Goal: Register for event/course

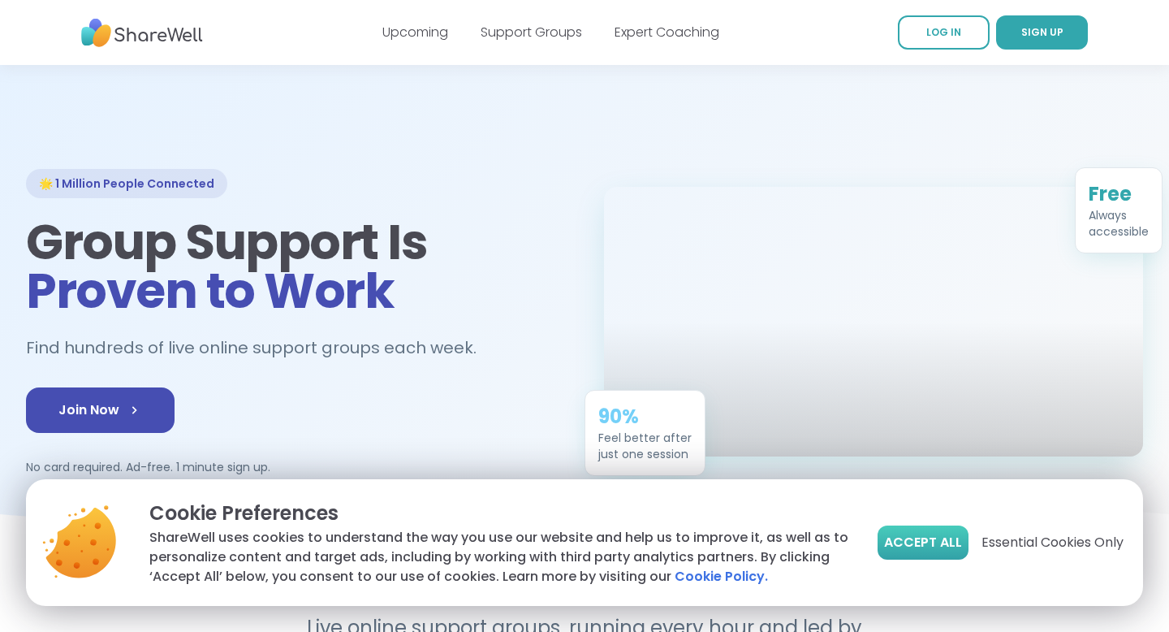
click at [892, 536] on span "Accept All" at bounding box center [923, 542] width 78 height 19
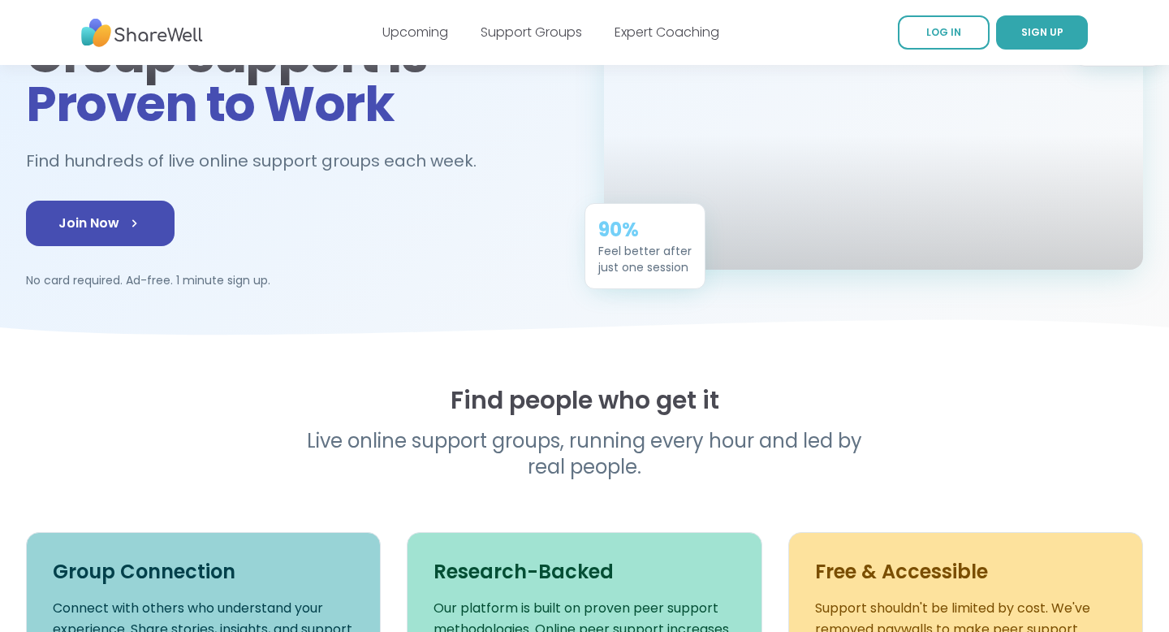
scroll to position [184, 0]
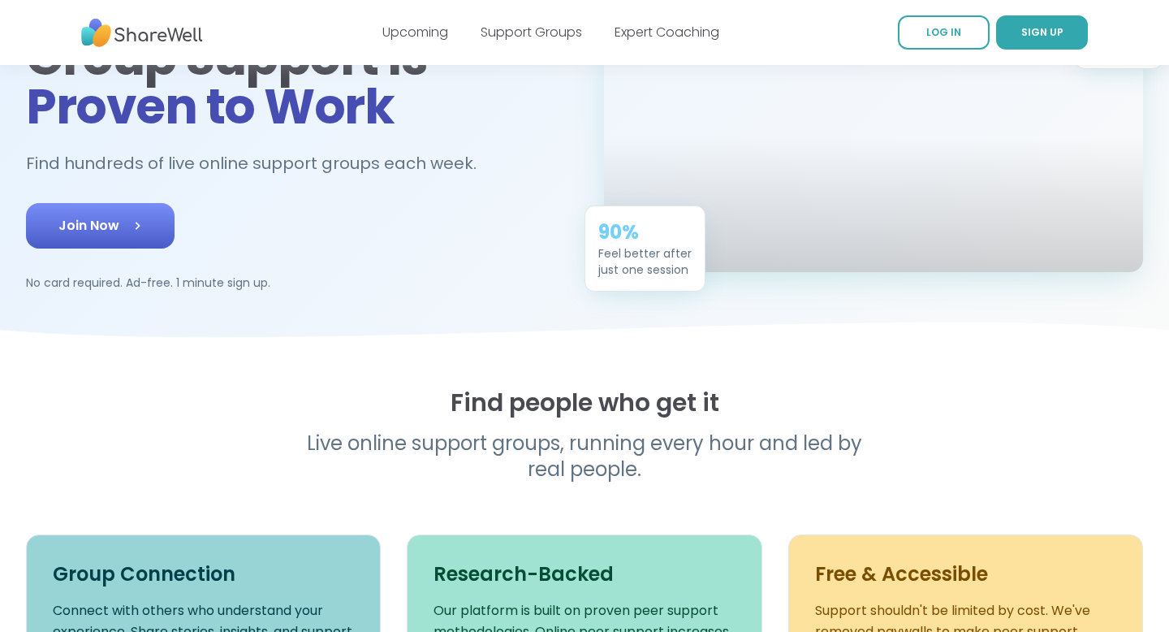
click at [141, 222] on icon at bounding box center [137, 226] width 16 height 16
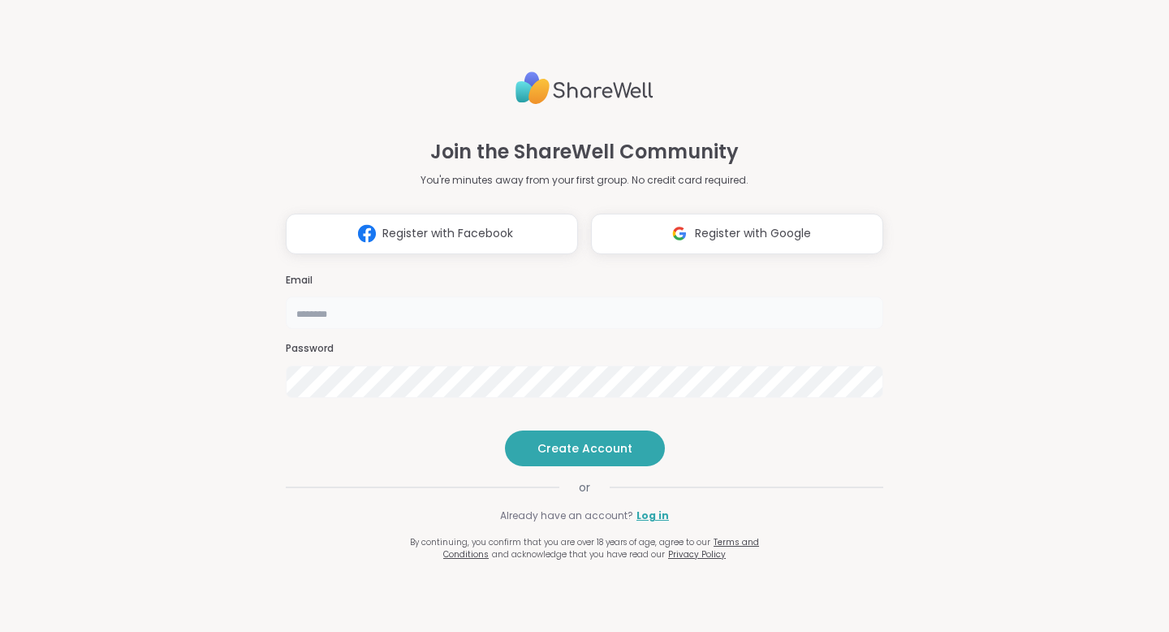
click at [397, 296] on input "email" at bounding box center [585, 312] width 598 height 32
type input "**********"
click at [572, 456] on span "Create Account" at bounding box center [585, 448] width 95 height 16
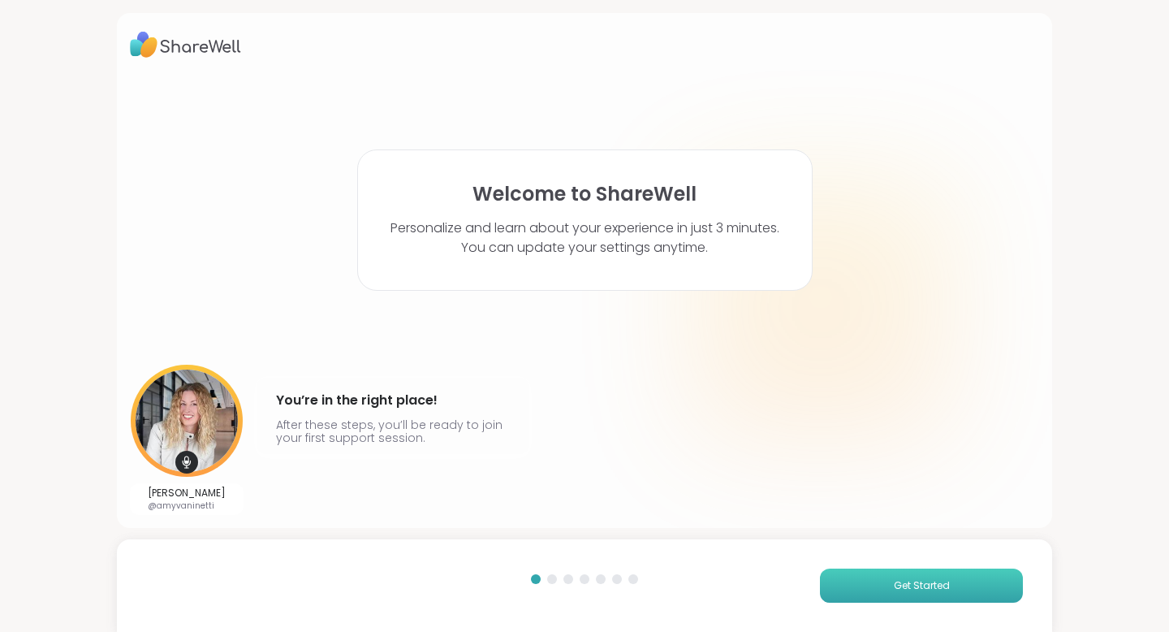
click at [909, 594] on button "Get Started" at bounding box center [921, 585] width 203 height 34
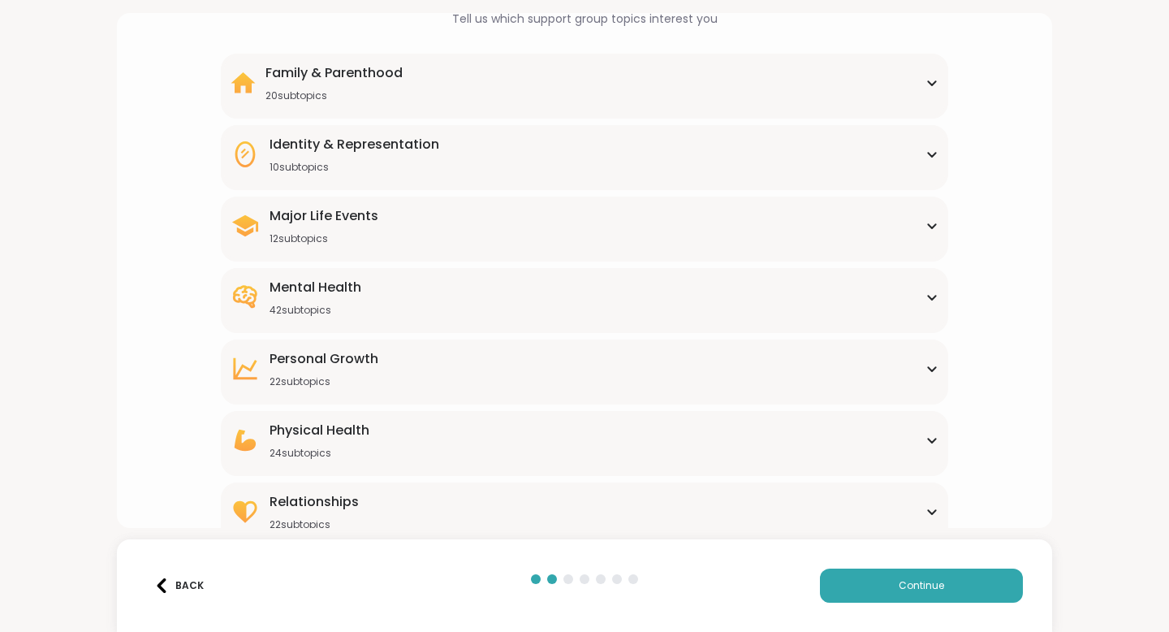
scroll to position [97, 0]
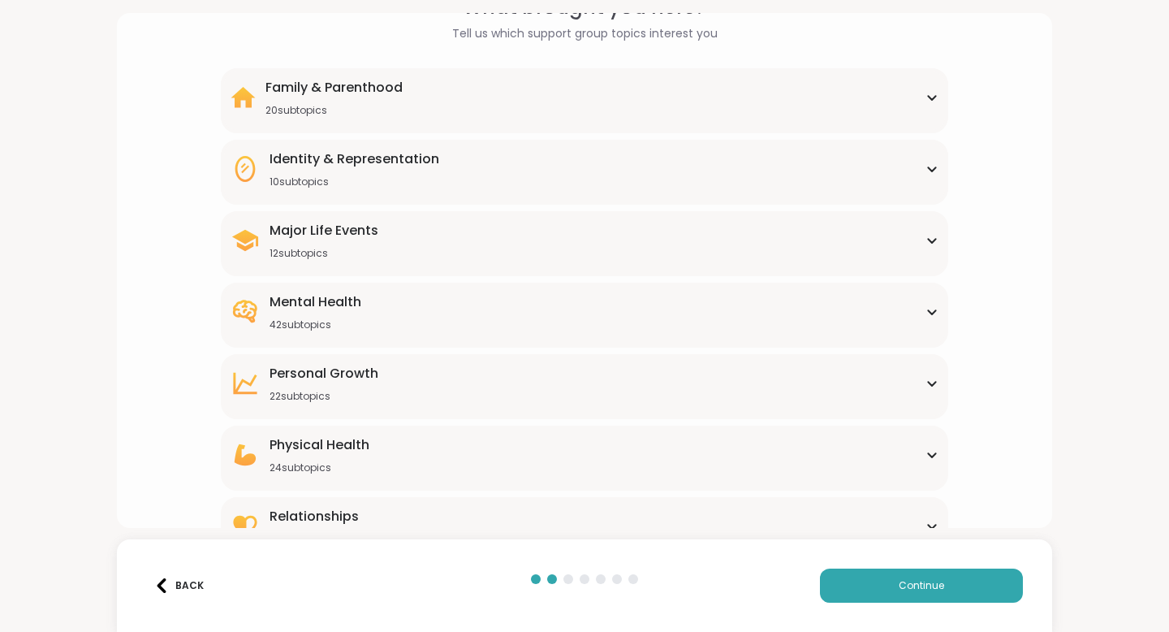
click at [462, 384] on div "Personal Growth 22 subtopics" at bounding box center [585, 383] width 708 height 39
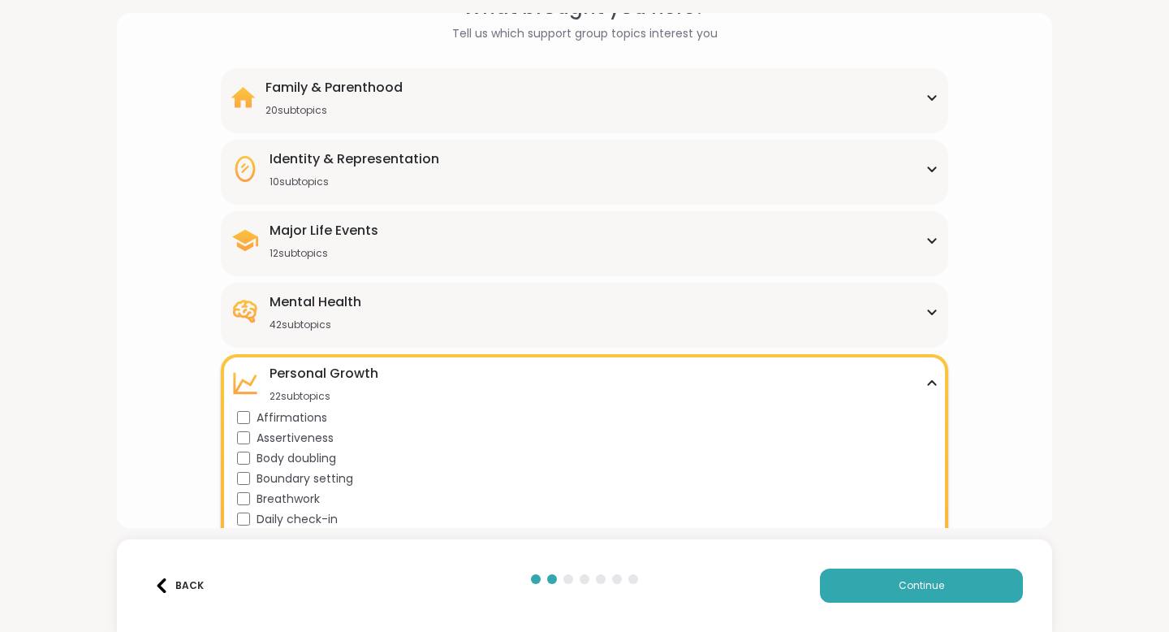
scroll to position [94, 0]
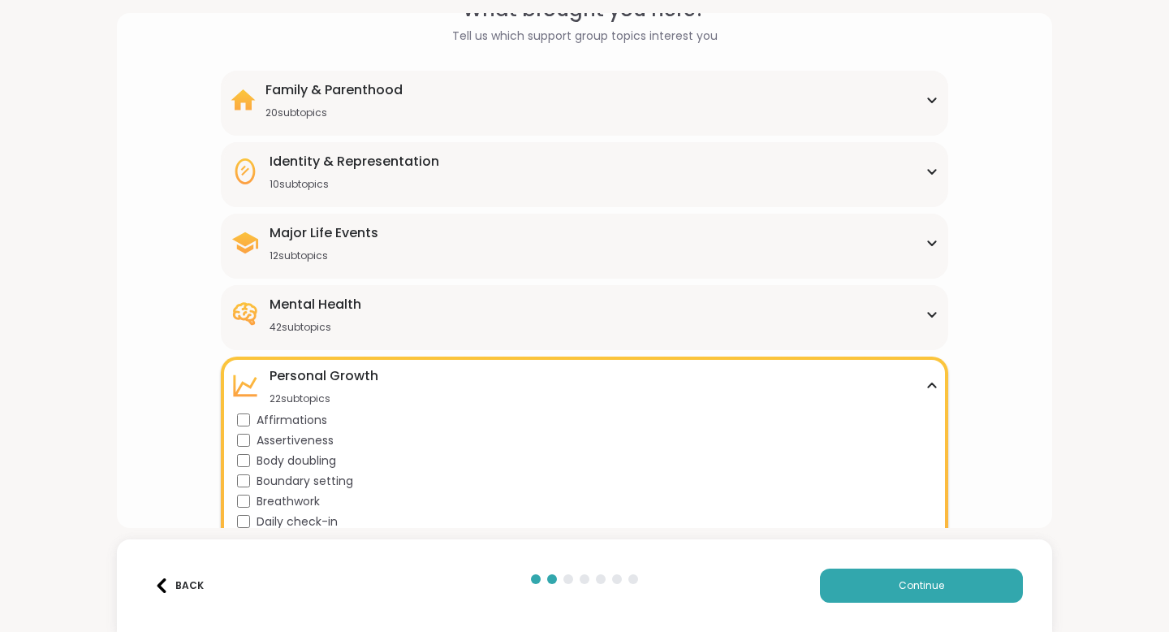
click at [459, 104] on div "Family & Parenthood 20 subtopics" at bounding box center [585, 99] width 708 height 39
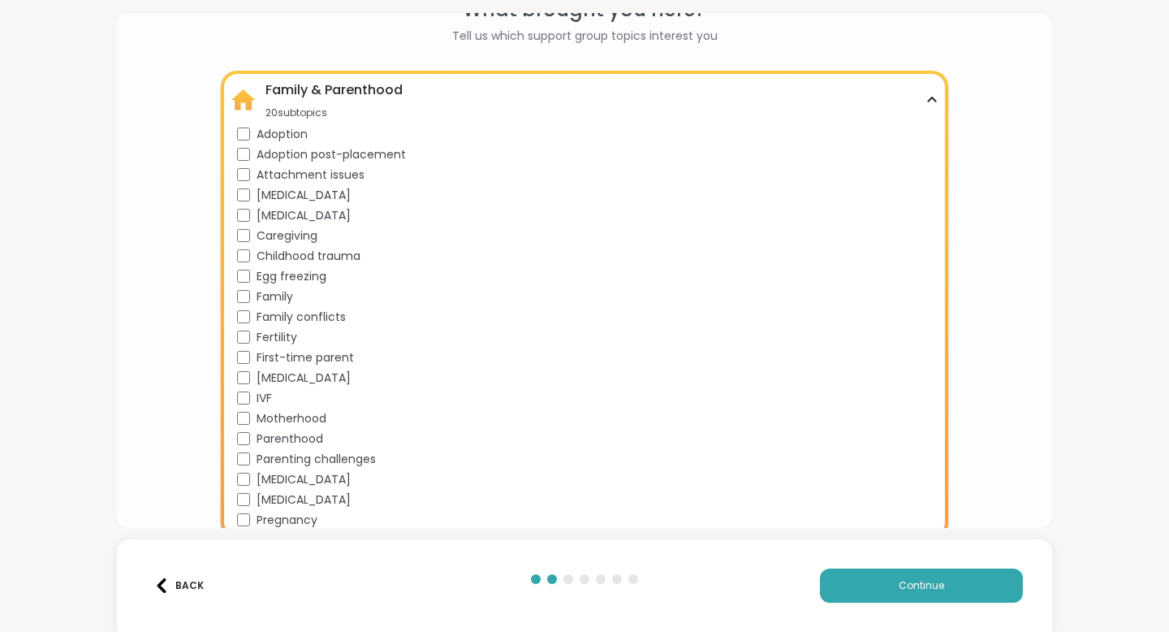
click at [938, 108] on div "Family & Parenthood 20 subtopics" at bounding box center [585, 99] width 708 height 39
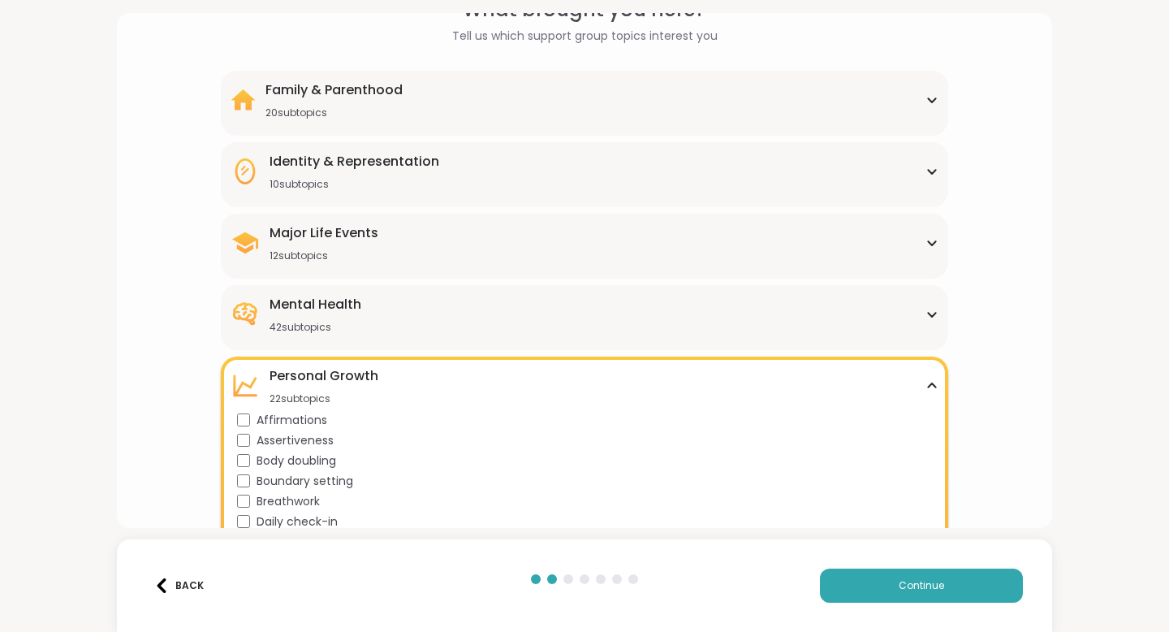
click at [503, 164] on div "Identity & Representation 10 subtopics" at bounding box center [585, 171] width 708 height 39
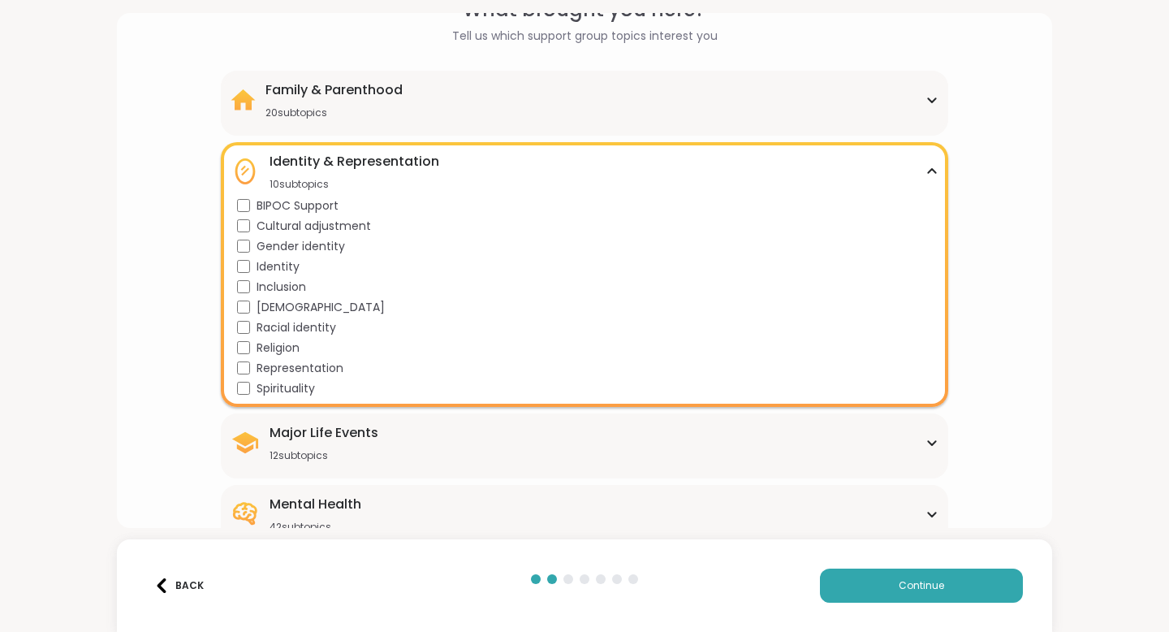
click at [932, 169] on icon at bounding box center [931, 171] width 7 height 4
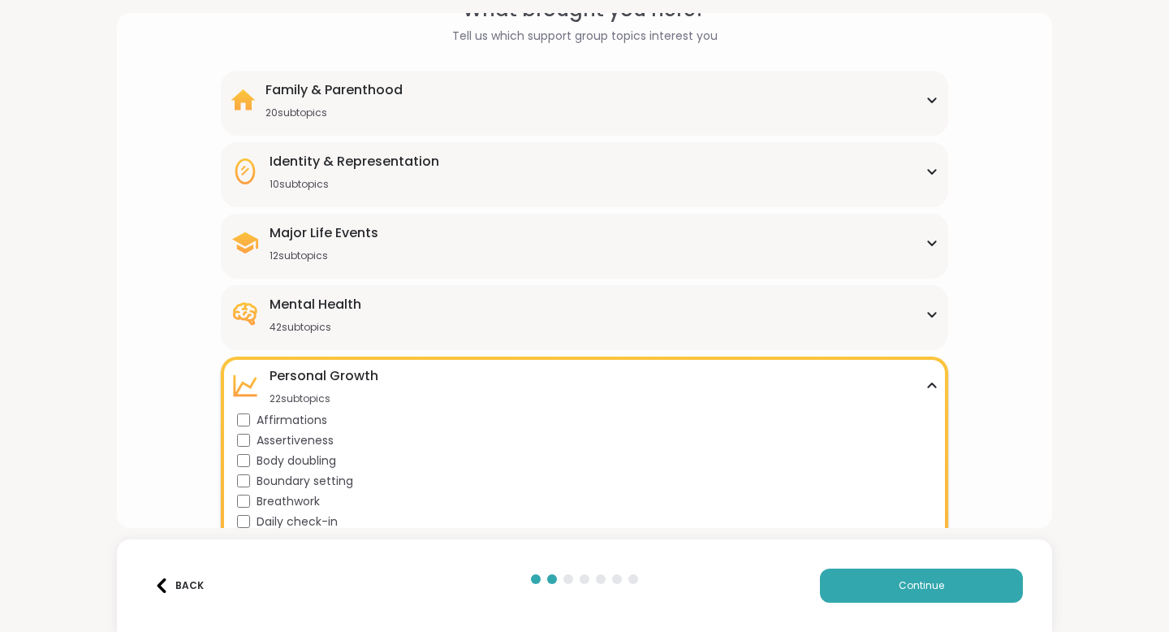
click at [550, 257] on div "Major Life Events 12 subtopics" at bounding box center [585, 242] width 708 height 39
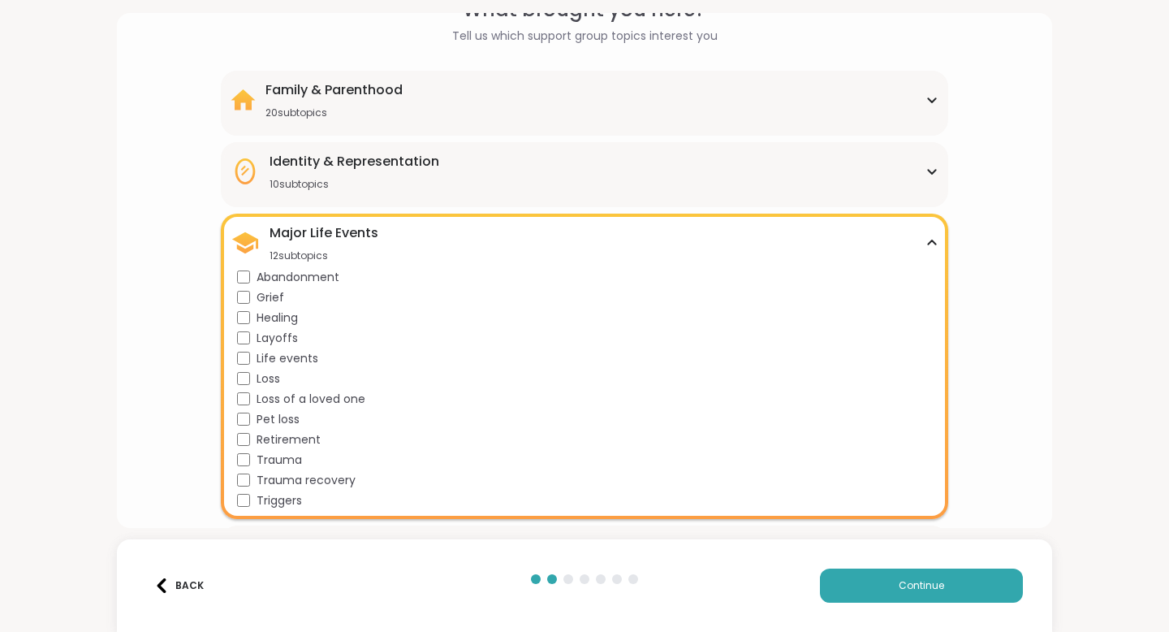
click at [918, 242] on div "Major Life Events 12 subtopics" at bounding box center [585, 242] width 708 height 39
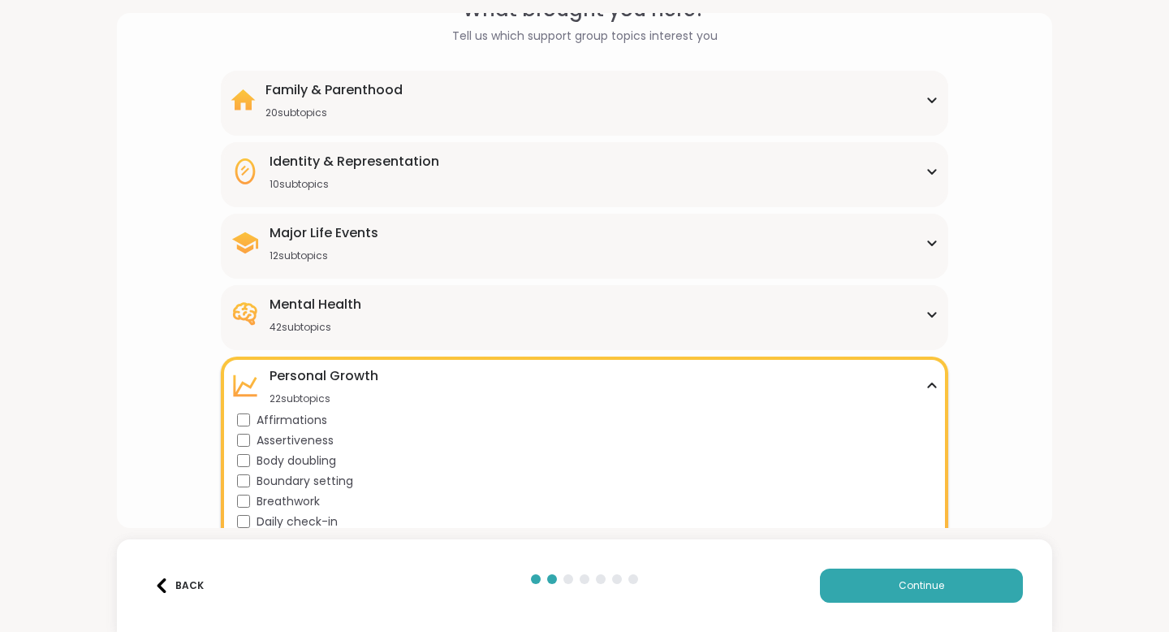
click at [517, 318] on div "Mental Health 42 subtopics" at bounding box center [585, 314] width 708 height 39
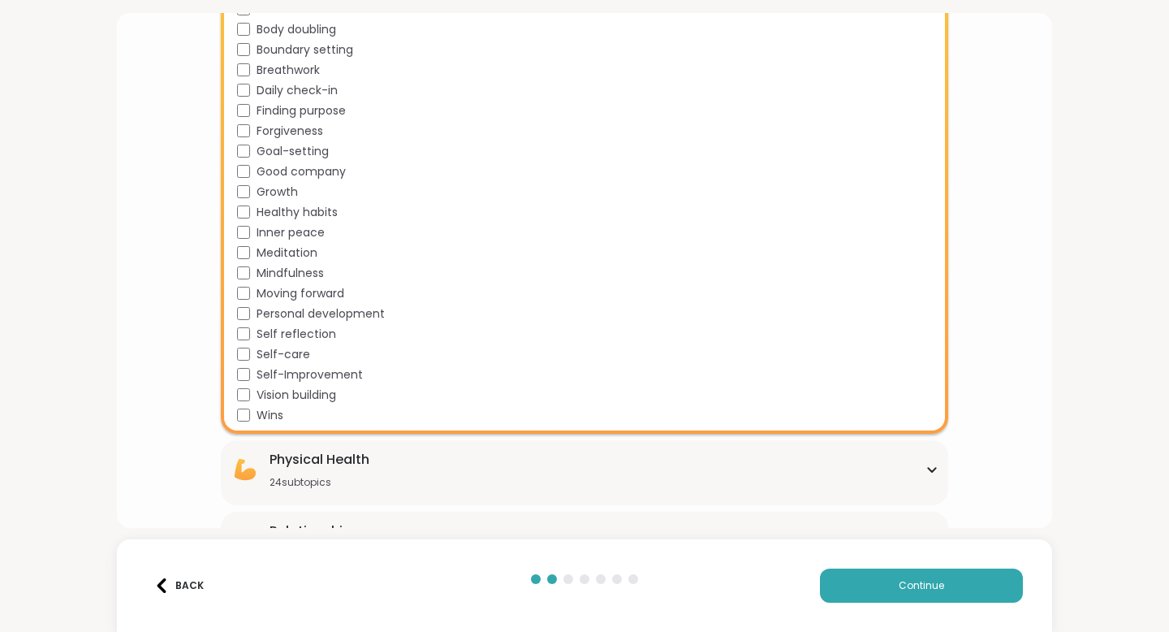
scroll to position [1386, 0]
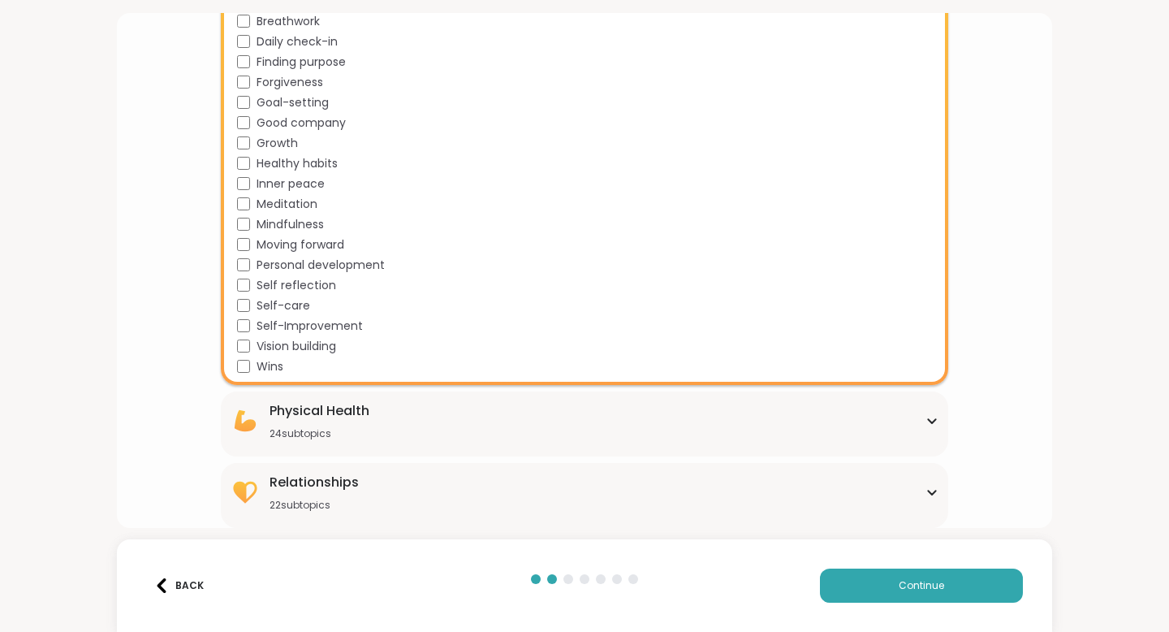
click at [546, 494] on div "Relationships 22 subtopics" at bounding box center [585, 492] width 708 height 39
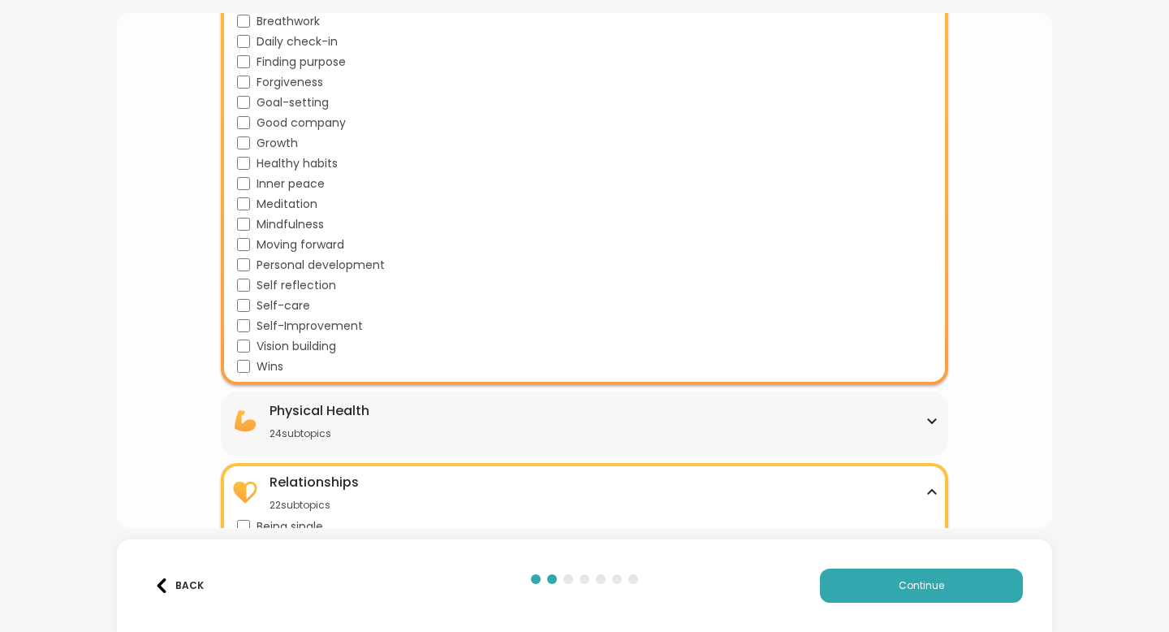
scroll to position [1544, 0]
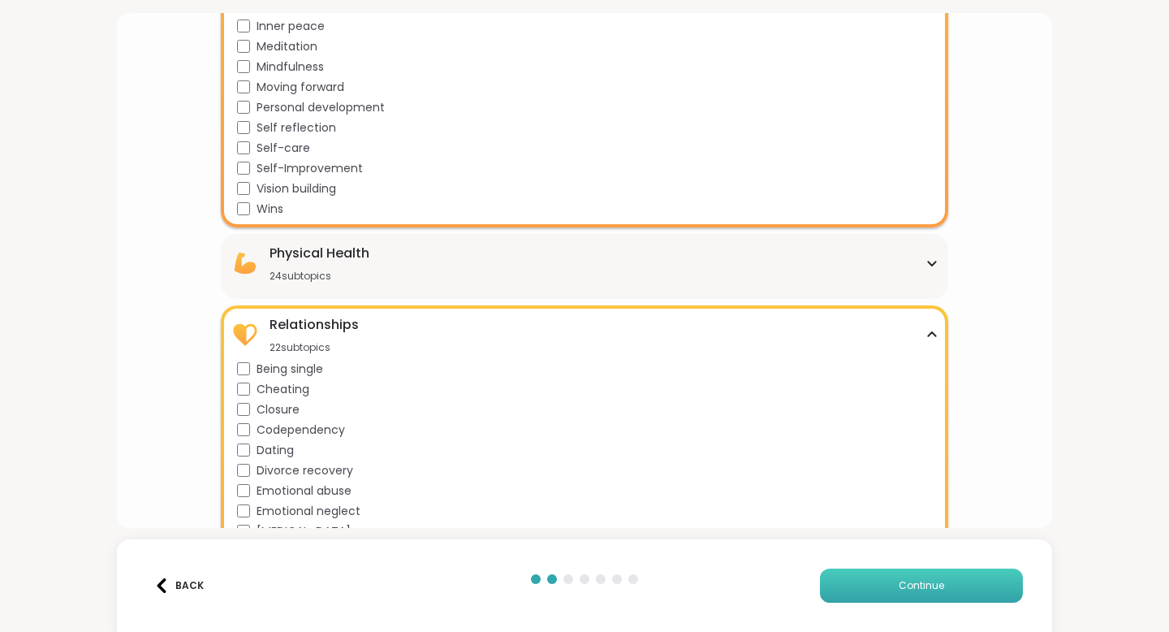
click at [944, 594] on button "Continue" at bounding box center [921, 585] width 203 height 34
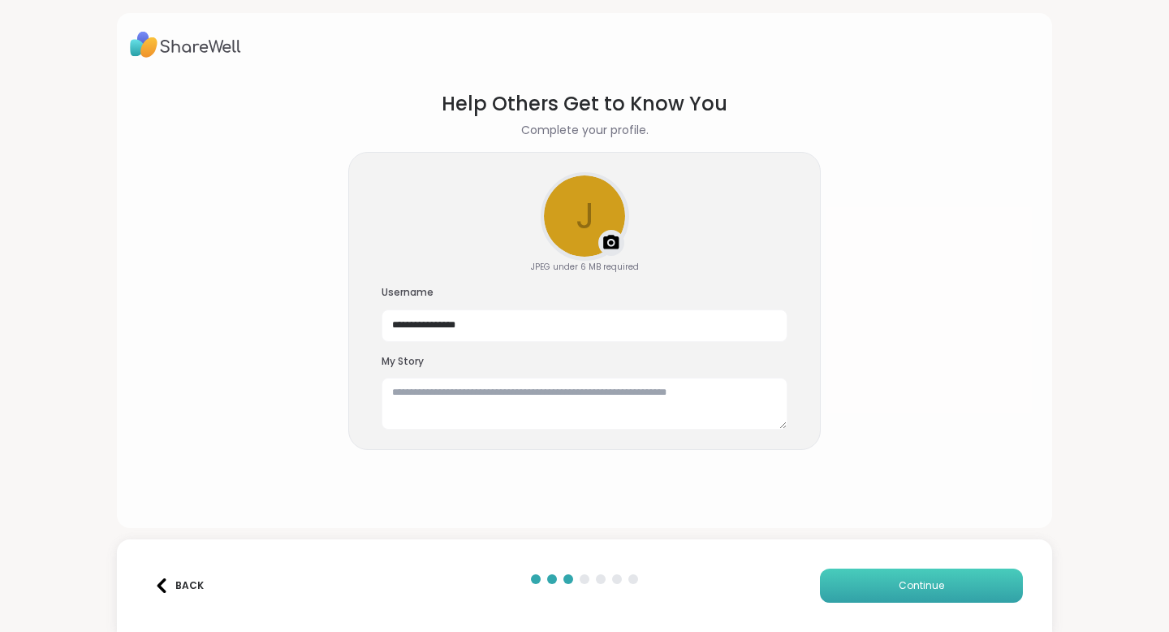
scroll to position [0, 0]
click at [834, 576] on button "Continue" at bounding box center [921, 585] width 203 height 34
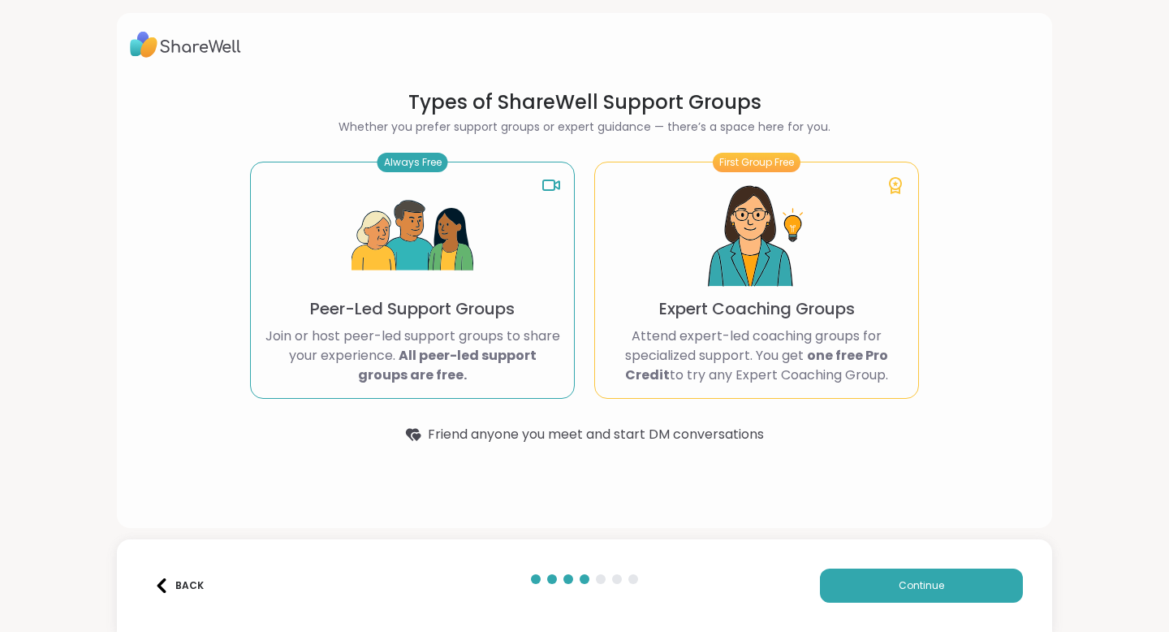
click at [839, 566] on div "Back Continue" at bounding box center [584, 585] width 935 height 93
click at [846, 579] on button "Continue" at bounding box center [921, 585] width 203 height 34
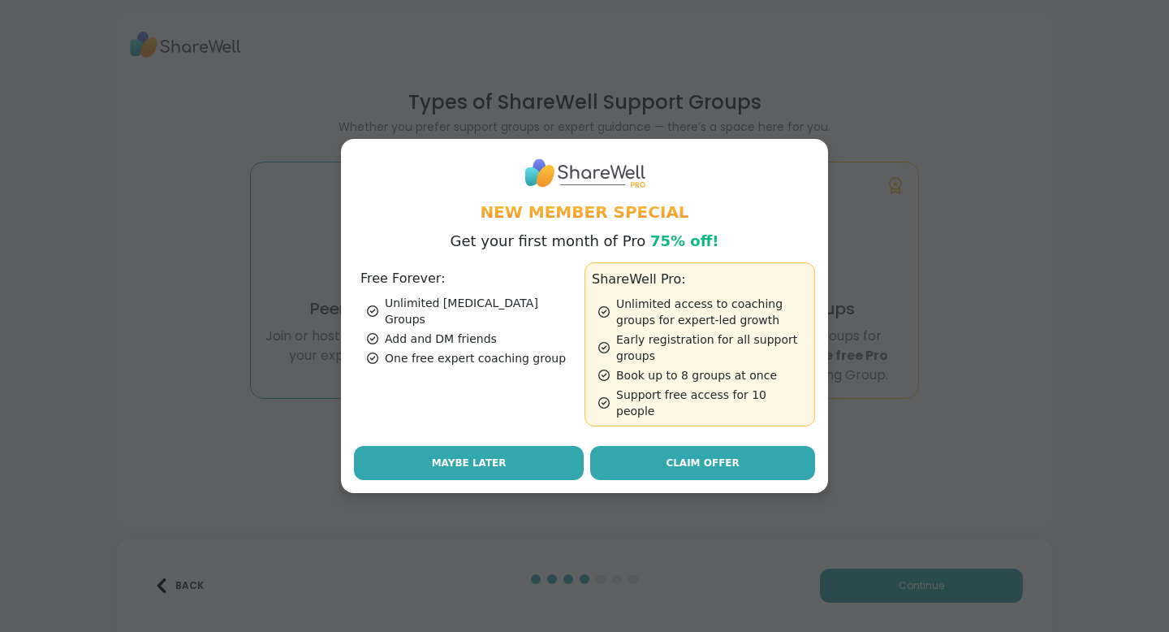
click at [471, 456] on span "Maybe Later" at bounding box center [469, 463] width 75 height 15
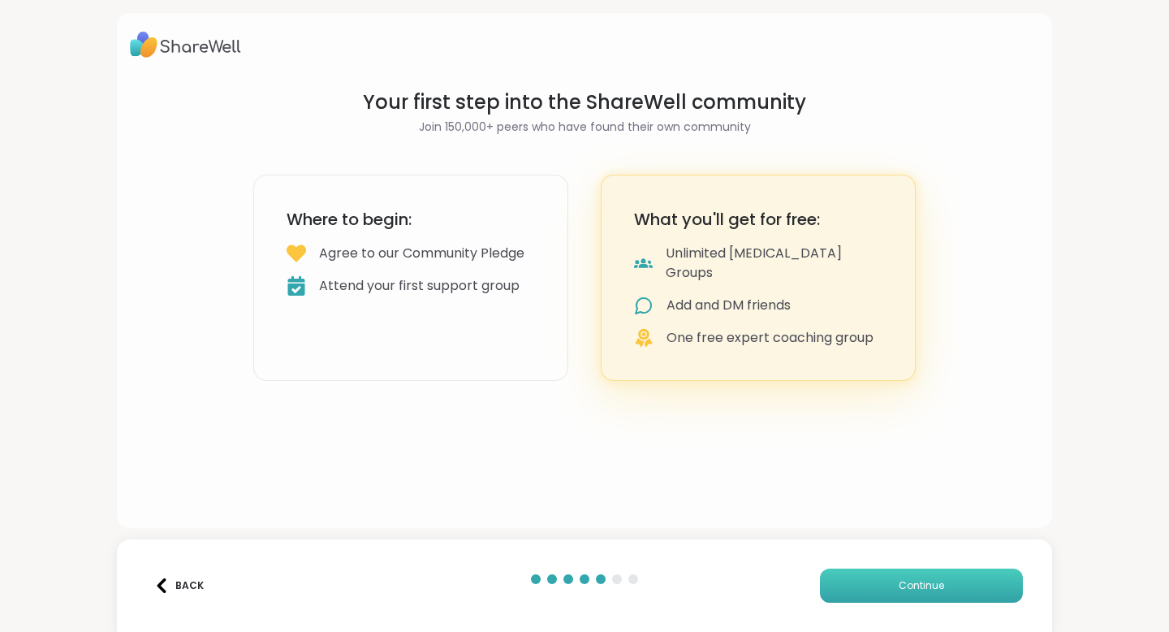
click at [829, 592] on button "Continue" at bounding box center [921, 585] width 203 height 34
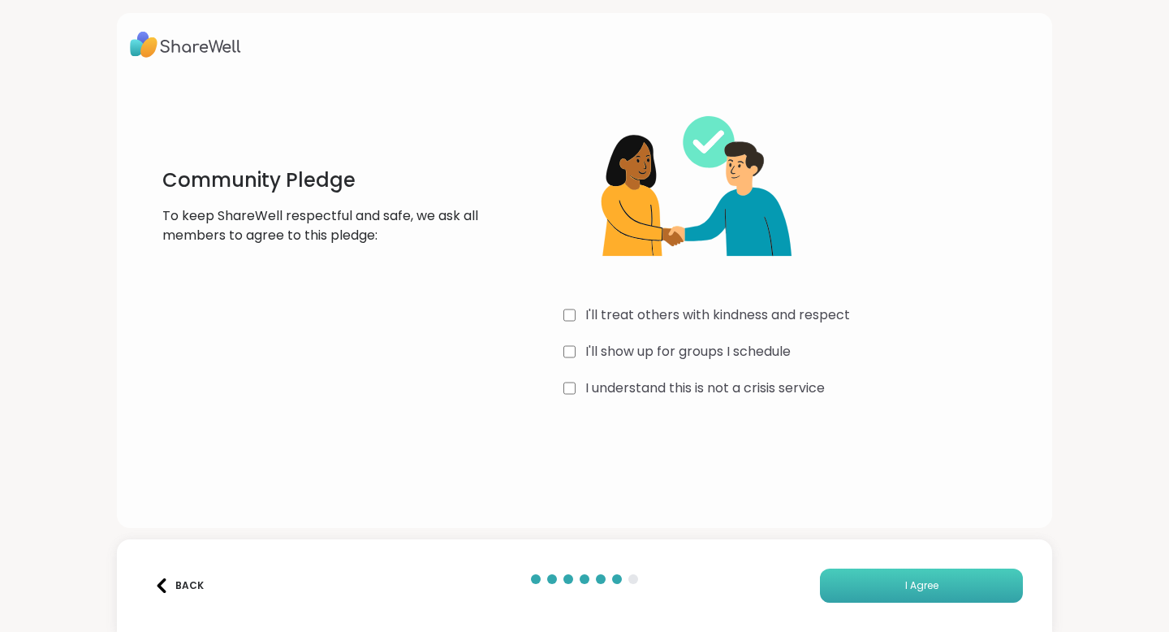
click at [840, 583] on button "I Agree" at bounding box center [921, 585] width 203 height 34
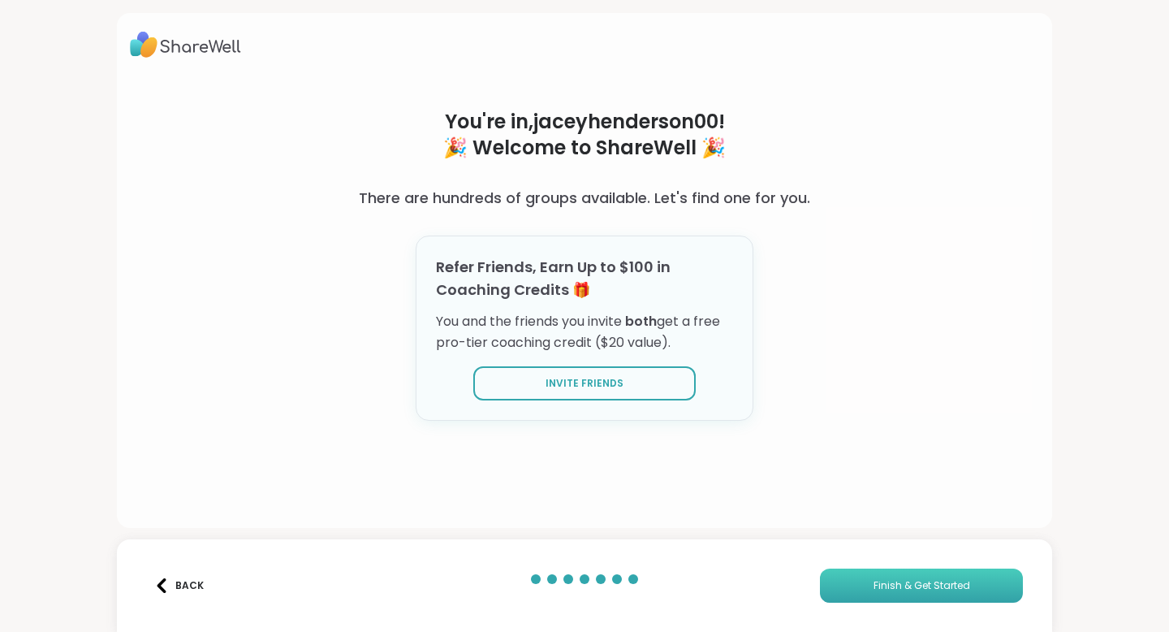
click at [883, 577] on button "Finish & Get Started" at bounding box center [921, 585] width 203 height 34
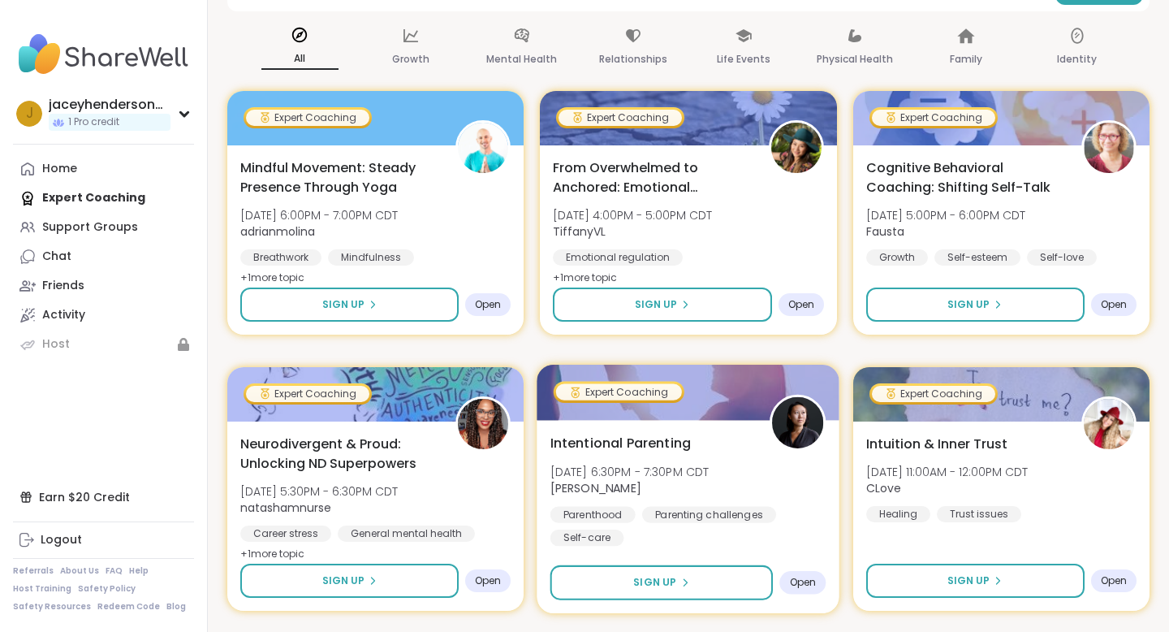
scroll to position [222, 0]
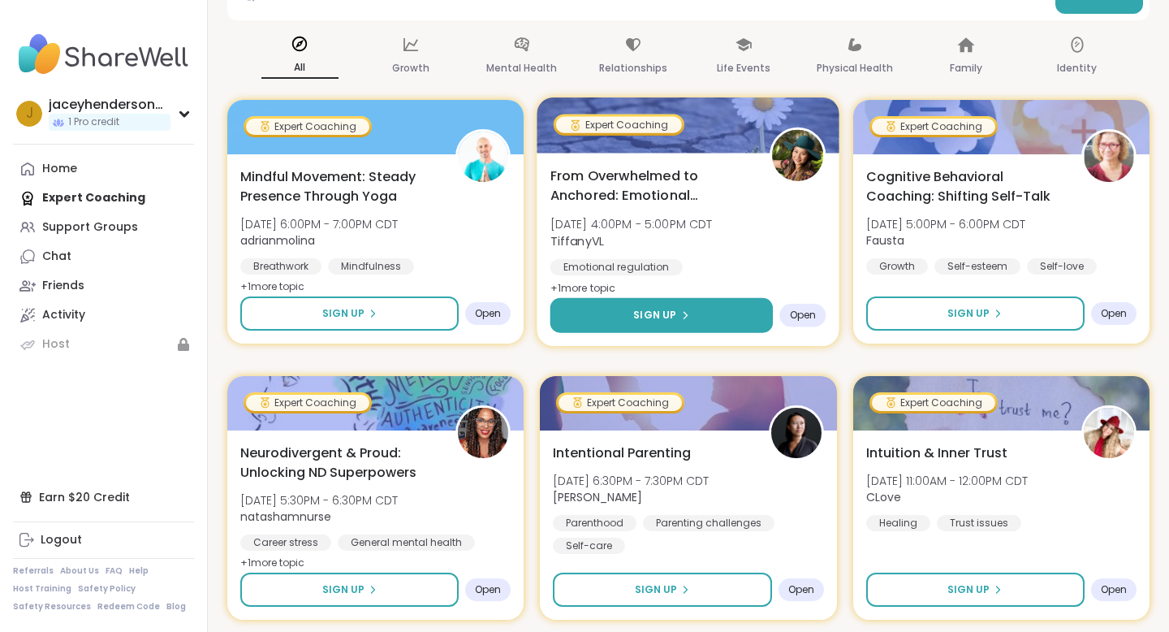
click at [715, 313] on button "Sign Up" at bounding box center [662, 315] width 223 height 35
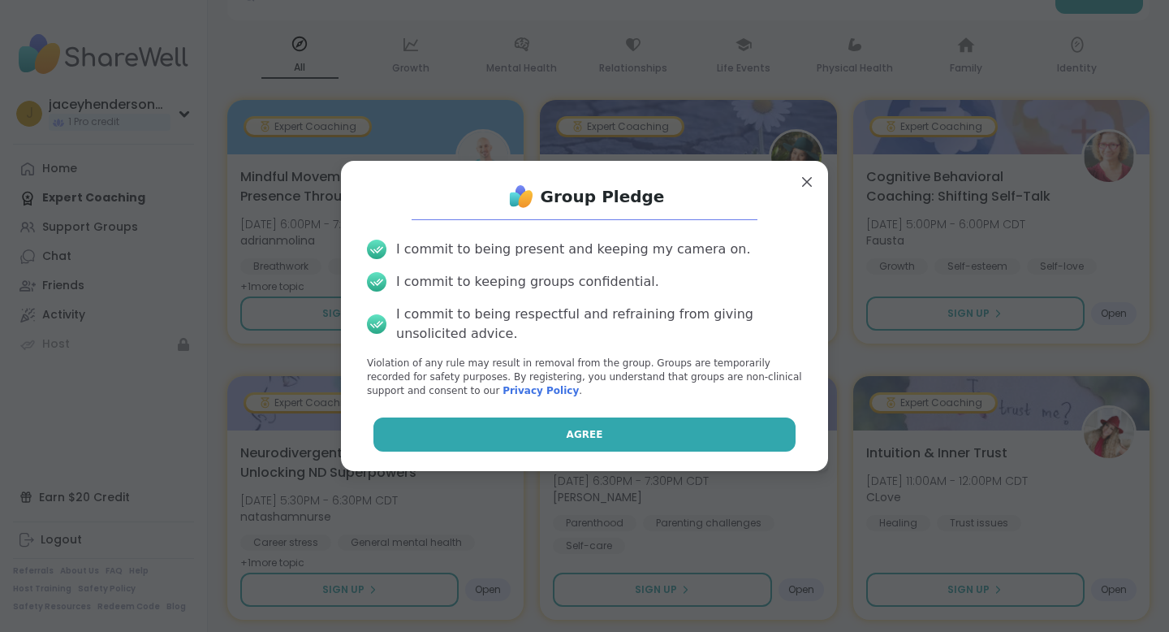
click at [652, 442] on button "Agree" at bounding box center [585, 434] width 423 height 34
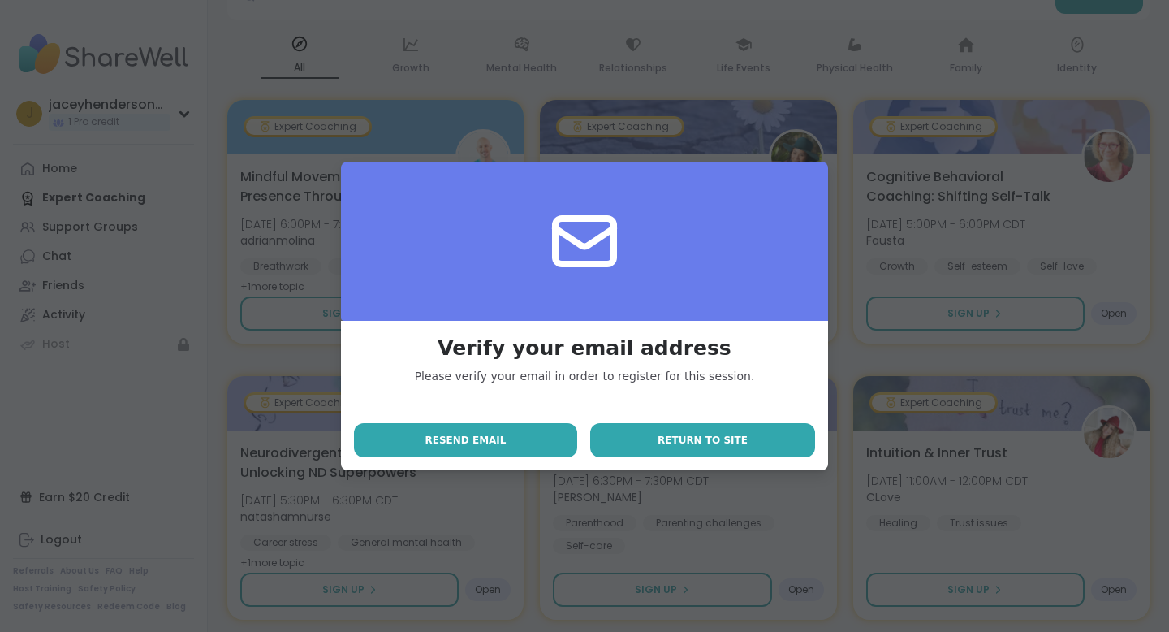
click at [667, 445] on span "Return to site" at bounding box center [703, 440] width 90 height 15
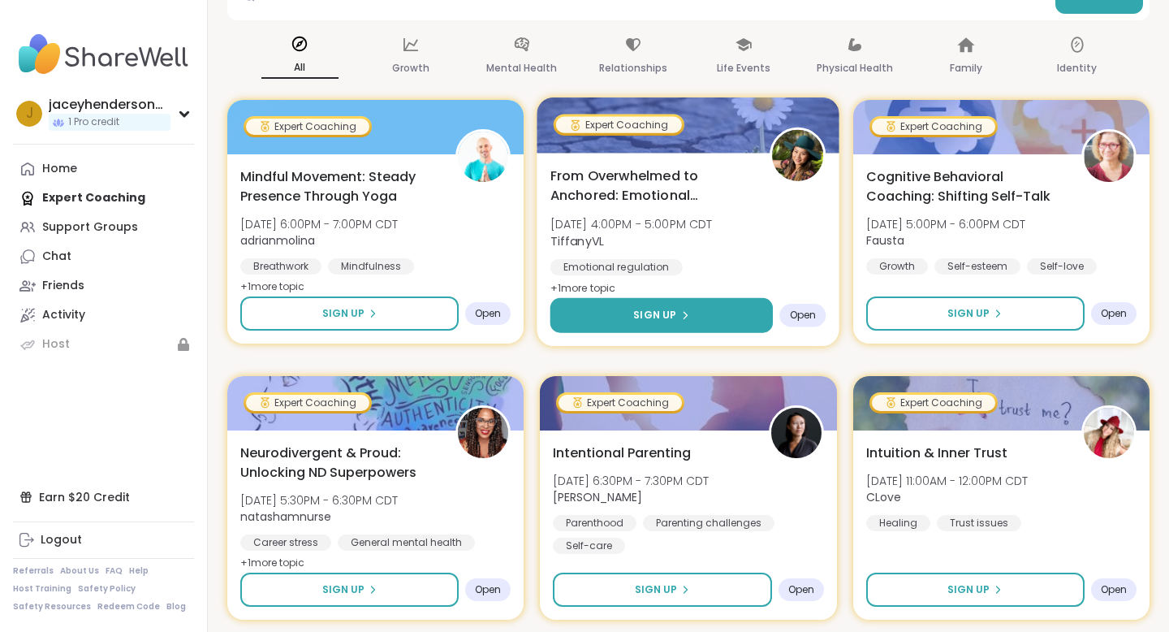
click at [710, 322] on button "Sign Up" at bounding box center [662, 315] width 223 height 35
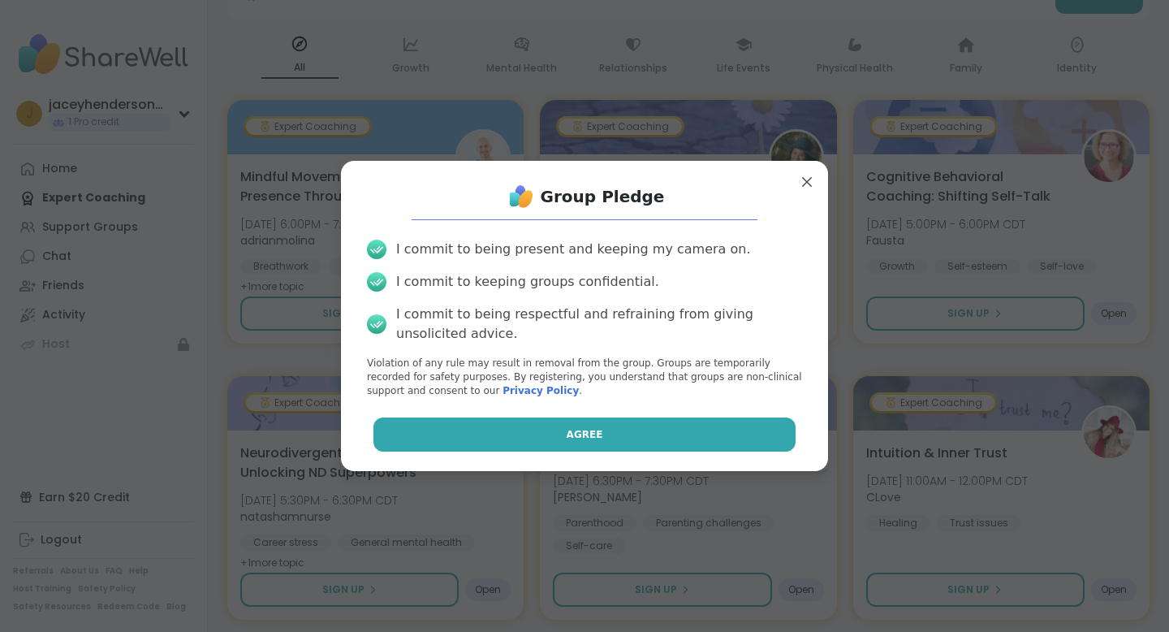
click at [693, 440] on button "Agree" at bounding box center [585, 434] width 423 height 34
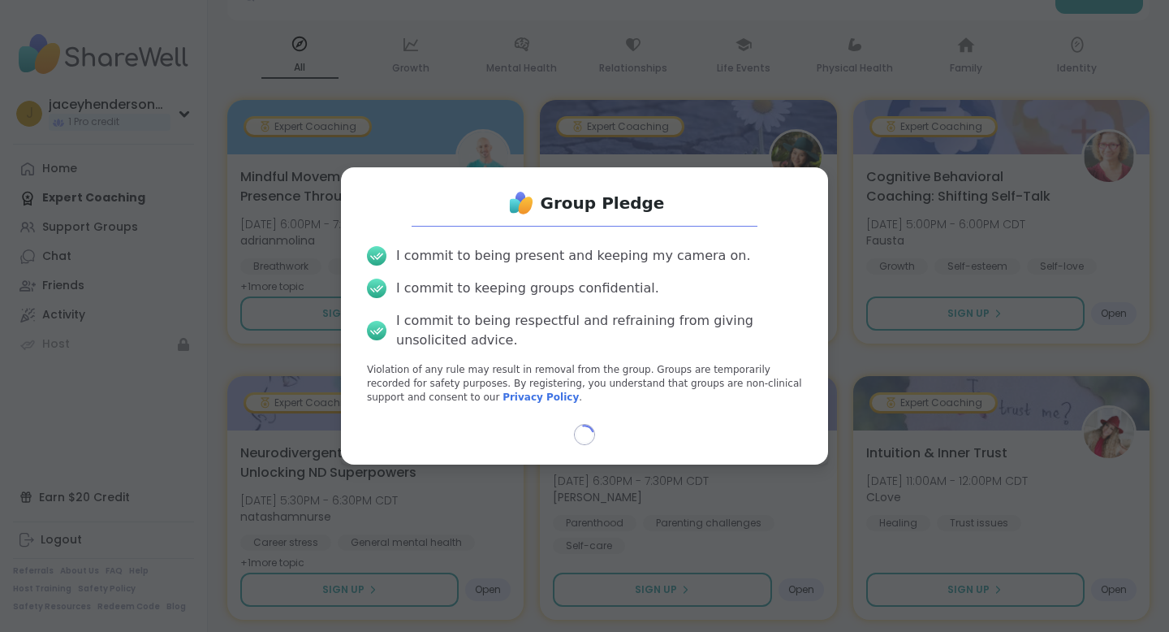
select select "**"
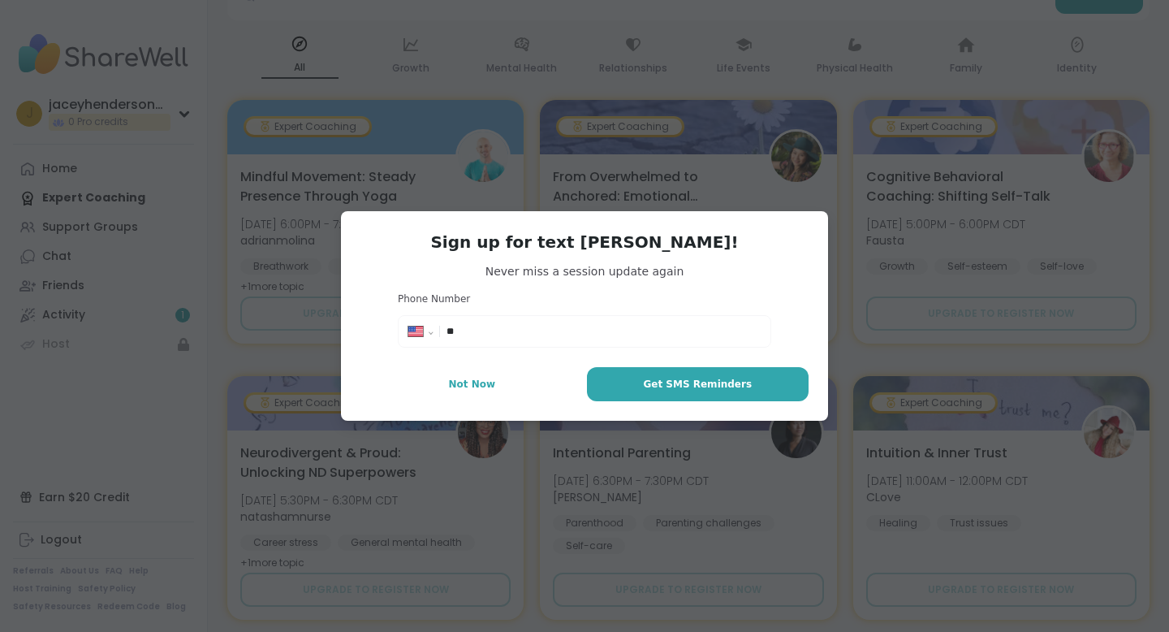
click at [645, 337] on input "**" at bounding box center [604, 331] width 314 height 16
type input "**********"
click at [710, 387] on span "Get SMS Reminders" at bounding box center [697, 384] width 109 height 15
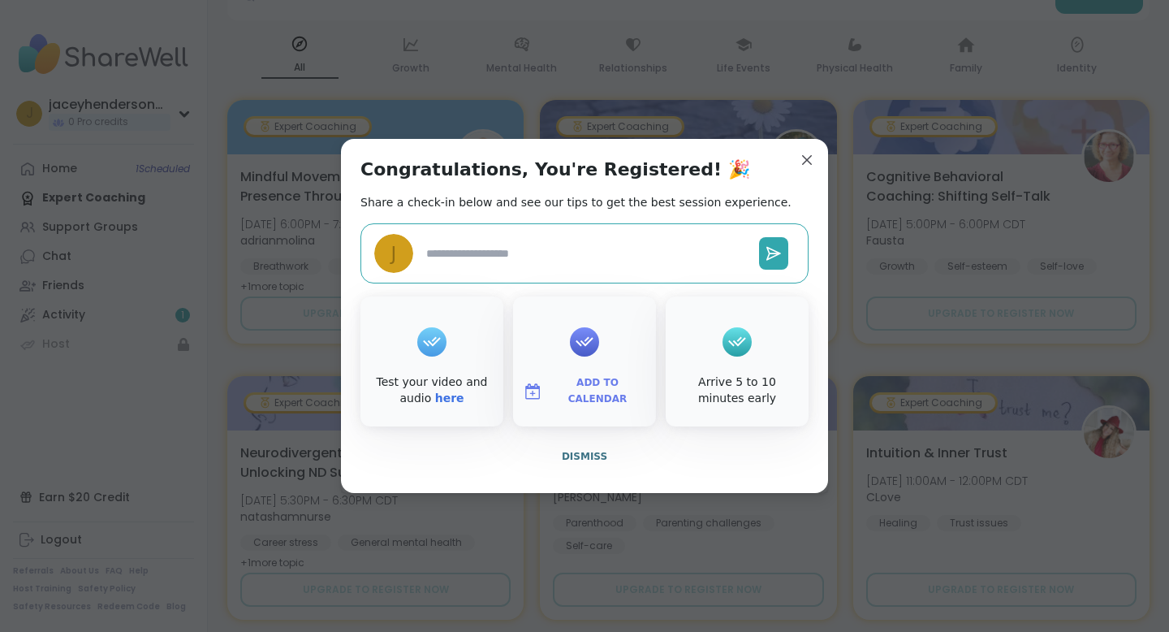
click at [591, 390] on span "Add to Calendar" at bounding box center [597, 391] width 97 height 32
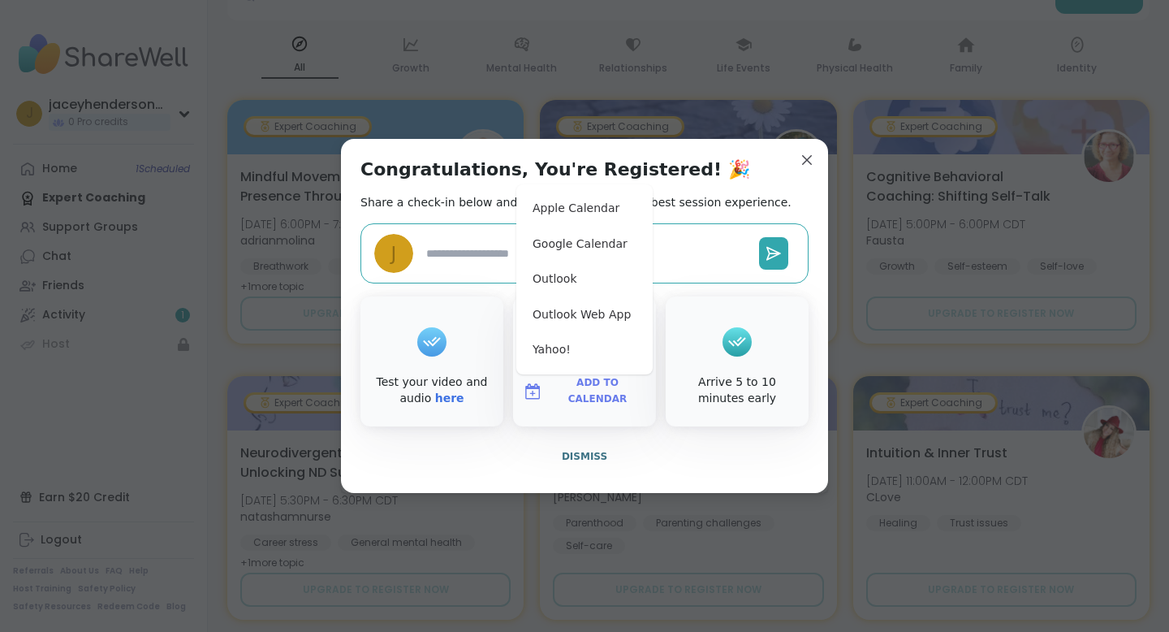
click at [736, 187] on div "Congratulations, You're Registered! 🎉 Share a check-in below and see our tips t…" at bounding box center [584, 316] width 487 height 354
click at [443, 399] on link "here" at bounding box center [449, 397] width 29 height 13
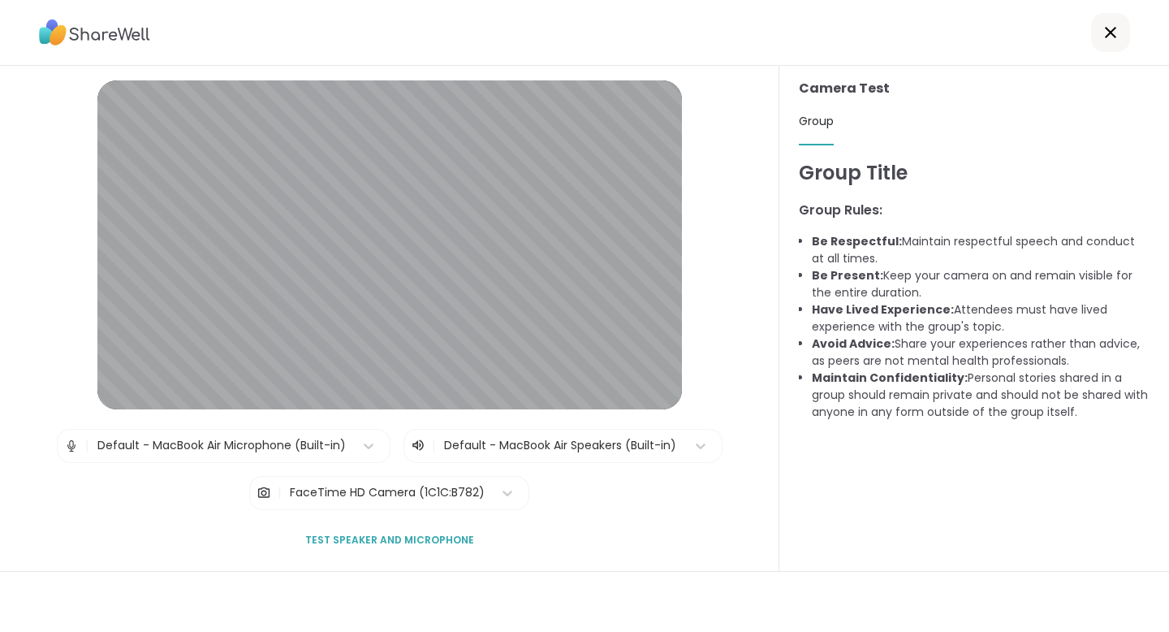
click at [1099, 38] on div at bounding box center [1110, 32] width 39 height 39
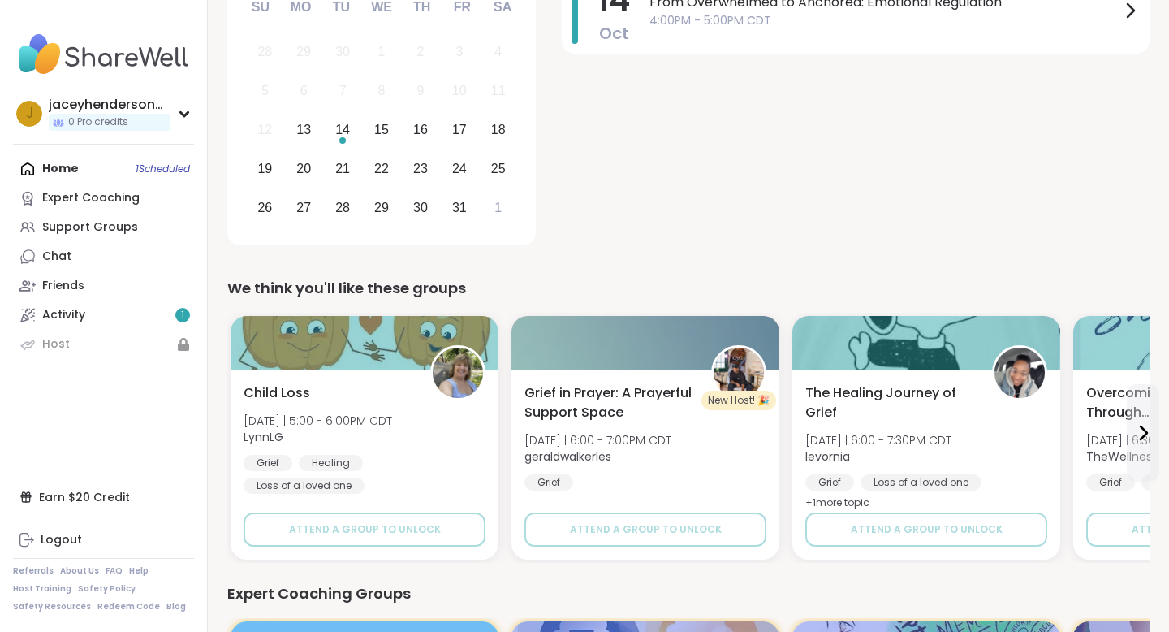
scroll to position [301, 0]
